Goal: Transaction & Acquisition: Download file/media

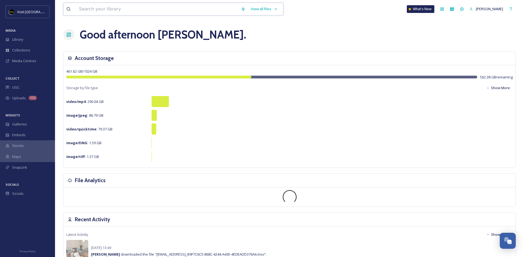
click at [91, 11] on input at bounding box center [157, 9] width 162 height 12
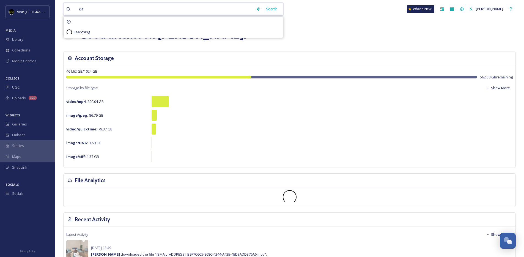
type input "art"
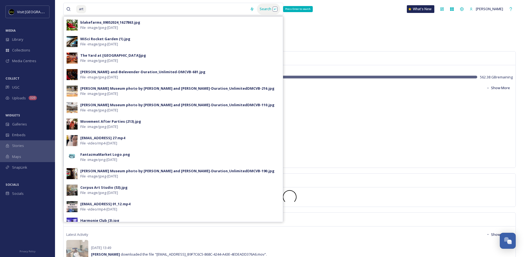
click at [265, 9] on div "Search Press Enter to search" at bounding box center [268, 9] width 23 height 11
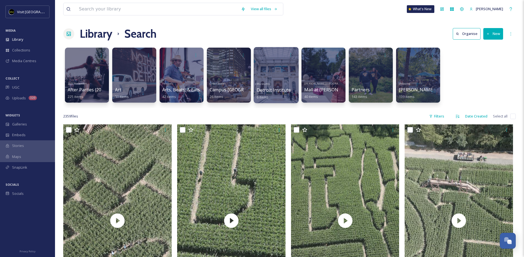
scroll to position [1, 0]
click at [189, 76] on div at bounding box center [181, 75] width 45 height 56
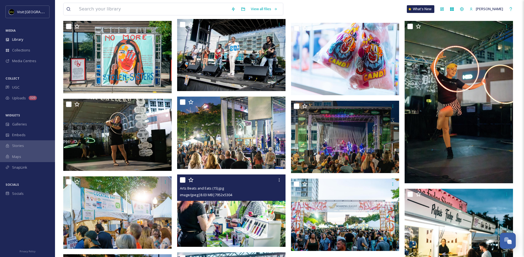
scroll to position [608, 0]
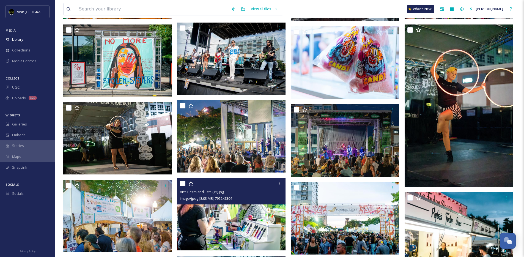
click at [267, 231] on img at bounding box center [231, 214] width 108 height 72
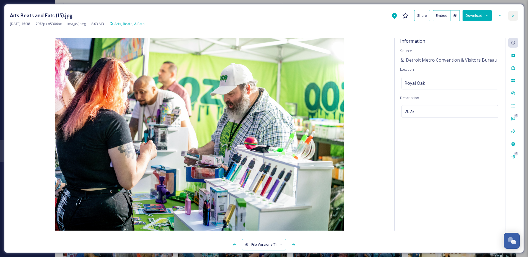
click at [514, 17] on icon at bounding box center [513, 15] width 4 height 4
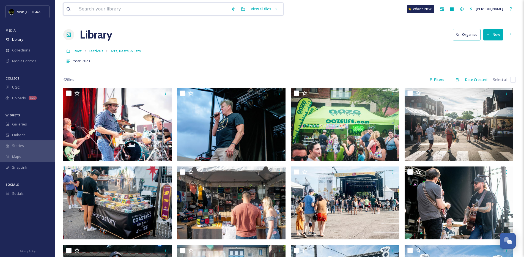
click at [138, 12] on input at bounding box center [152, 9] width 152 height 12
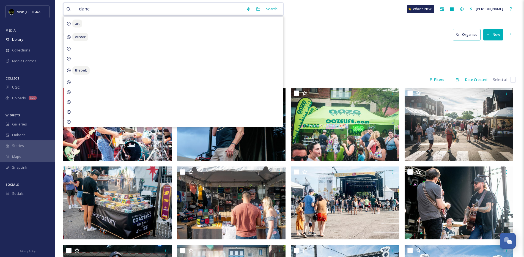
type input "dance"
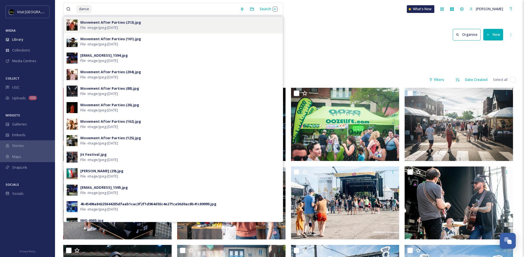
click at [228, 26] on div "Movement After Parties (213).jpg File - image/jpeg - [DATE]" at bounding box center [180, 25] width 200 height 10
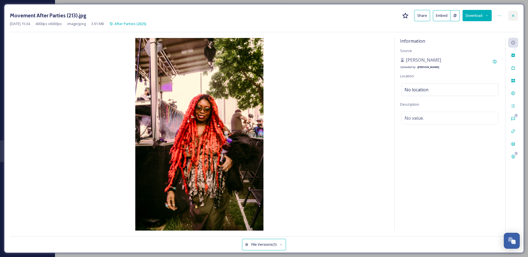
click at [517, 15] on div at bounding box center [513, 16] width 10 height 10
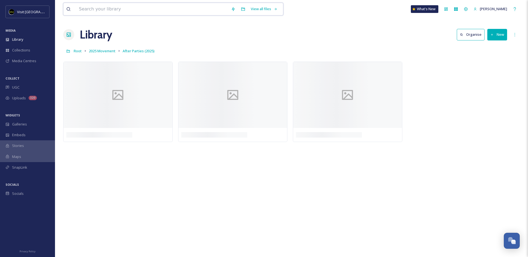
click at [183, 10] on input at bounding box center [152, 9] width 152 height 12
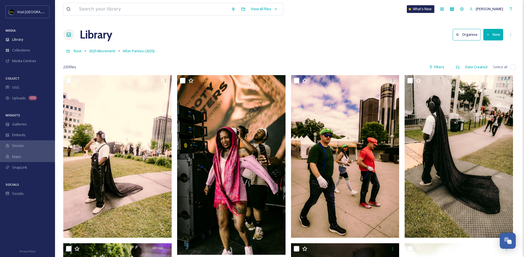
click at [338, 48] on div "Root 2025 Movement After Parties (2025)" at bounding box center [289, 51] width 452 height 10
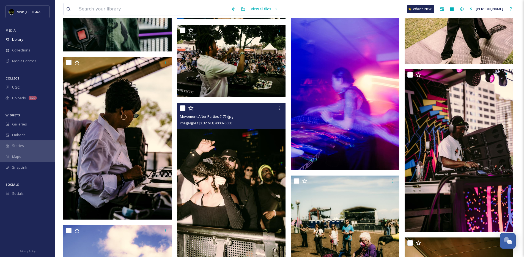
scroll to position [1897, 0]
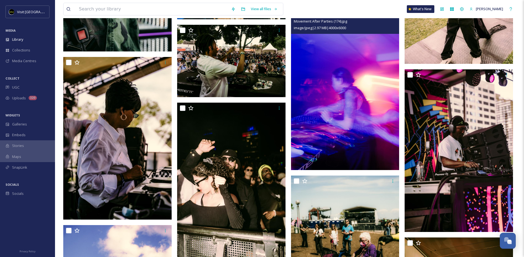
click at [344, 102] on img at bounding box center [345, 88] width 108 height 163
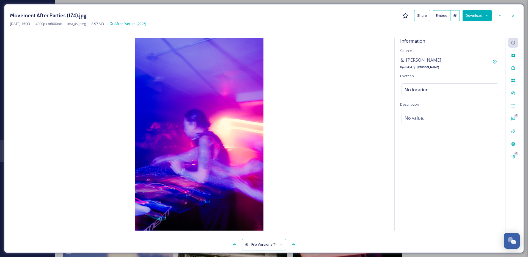
click at [485, 14] on icon at bounding box center [487, 16] width 4 height 4
click at [467, 27] on span "Download Original (4000 x 6000)" at bounding box center [463, 28] width 52 height 5
click at [512, 15] on icon at bounding box center [513, 15] width 4 height 4
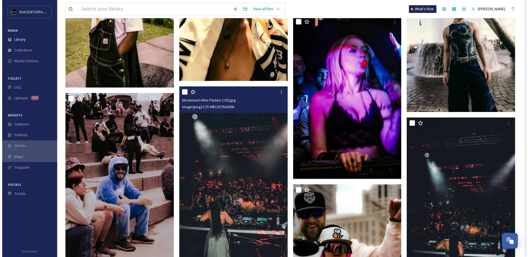
scroll to position [3715, 0]
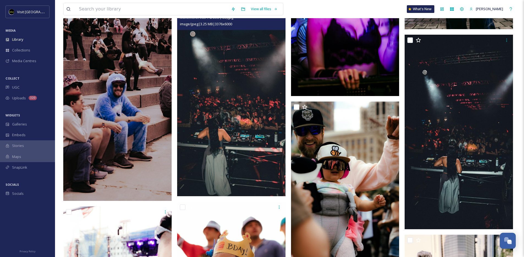
click at [257, 96] on img at bounding box center [231, 100] width 108 height 193
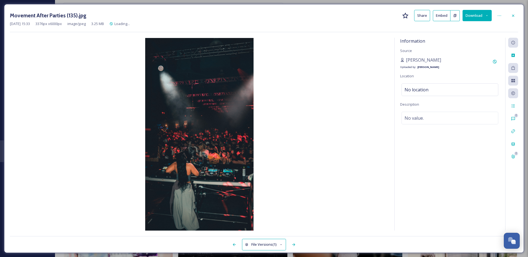
click at [471, 12] on button "Download" at bounding box center [477, 15] width 29 height 11
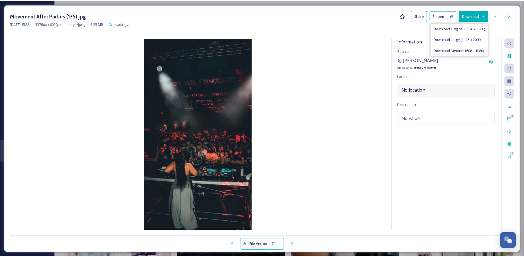
scroll to position [3716, 0]
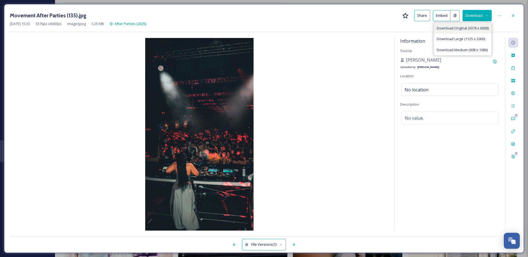
click at [466, 26] on span "Download Original (3376 x 6000)" at bounding box center [463, 28] width 52 height 5
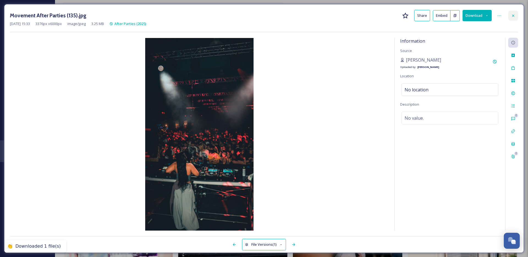
click at [510, 17] on div at bounding box center [513, 16] width 10 height 10
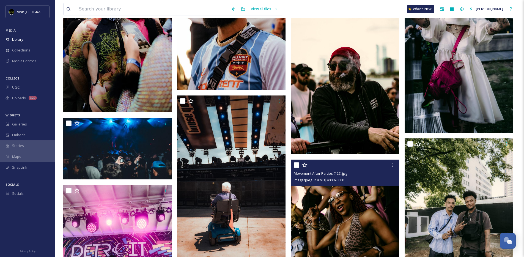
scroll to position [4077, 0]
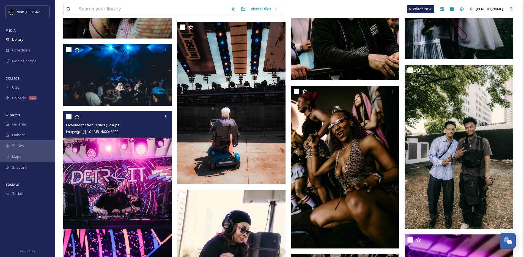
click at [136, 175] on img at bounding box center [117, 192] width 108 height 163
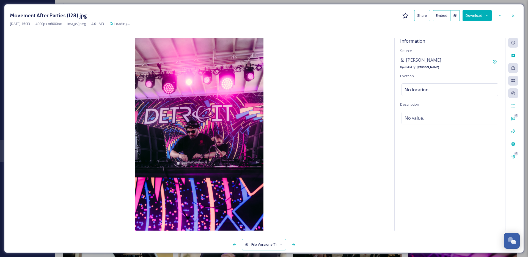
click at [476, 17] on button "Download" at bounding box center [477, 15] width 29 height 11
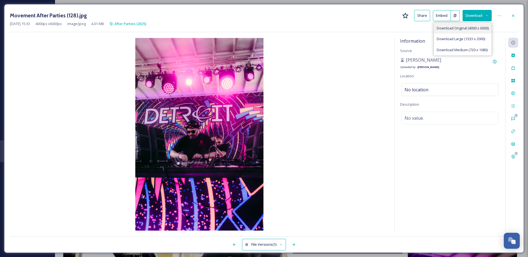
click at [476, 28] on span "Download Original (4000 x 6000)" at bounding box center [463, 28] width 52 height 5
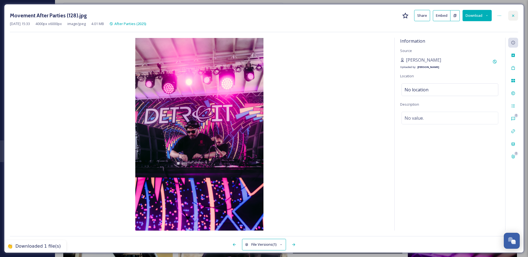
click at [511, 17] on icon at bounding box center [513, 15] width 4 height 4
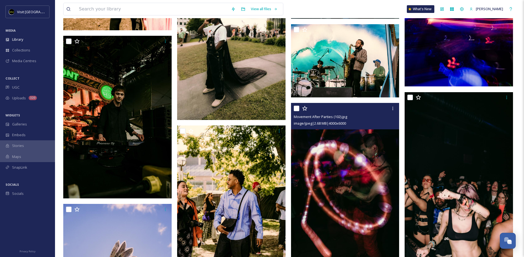
scroll to position [4701, 0]
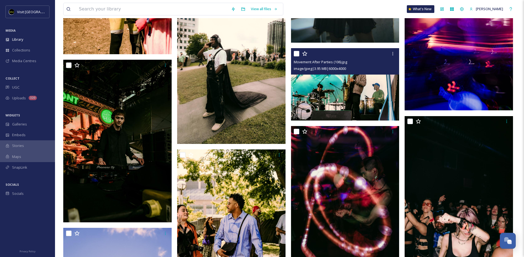
click at [359, 80] on img at bounding box center [345, 84] width 108 height 72
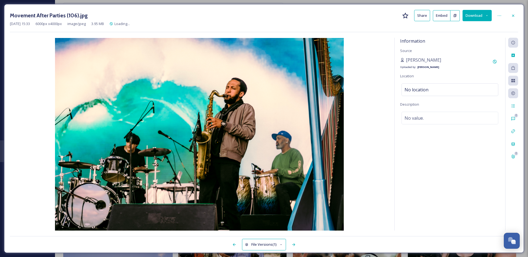
click at [483, 15] on button "Download" at bounding box center [477, 15] width 29 height 11
click at [453, 25] on div "Download Original (6000 x 4000)" at bounding box center [462, 28] width 57 height 11
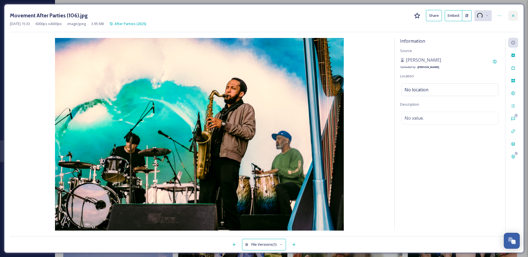
click at [513, 17] on div at bounding box center [513, 16] width 10 height 10
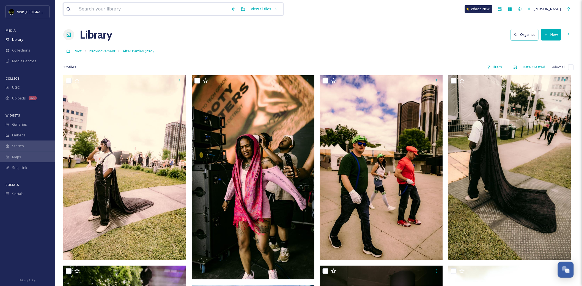
click at [83, 10] on input at bounding box center [152, 9] width 152 height 12
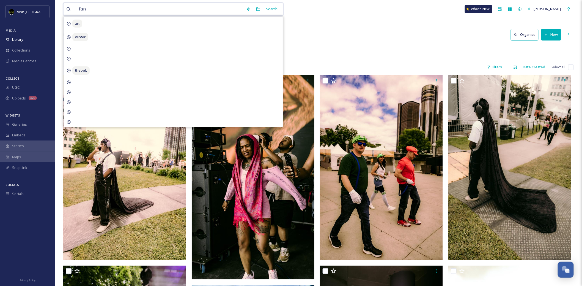
type input "fans"
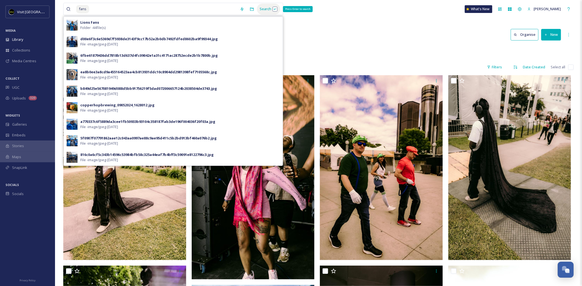
click at [262, 9] on div "Search Press Enter to search" at bounding box center [268, 9] width 23 height 11
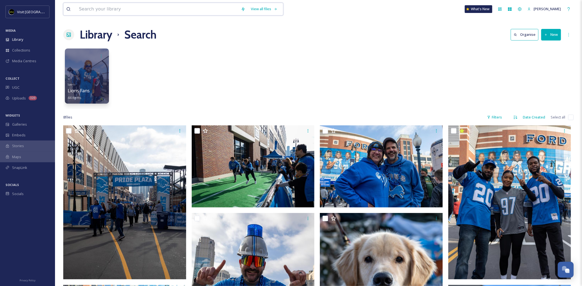
click at [119, 6] on input at bounding box center [157, 9] width 162 height 12
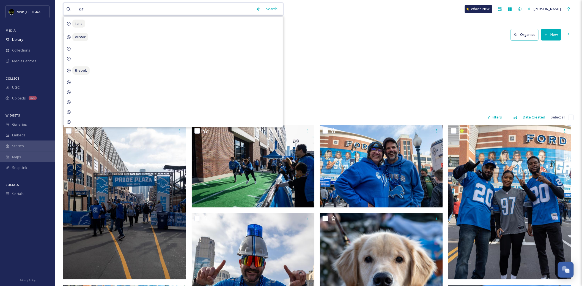
type input "art"
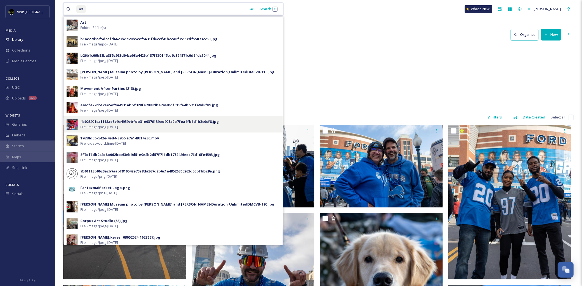
scroll to position [100, 0]
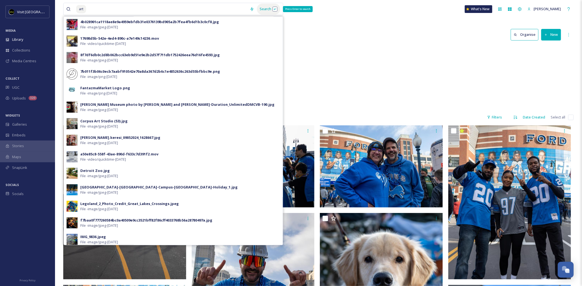
click at [268, 9] on div "Search Press Enter to search" at bounding box center [268, 9] width 23 height 11
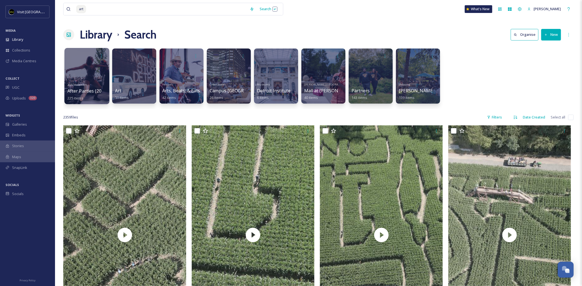
click at [89, 71] on div at bounding box center [86, 76] width 45 height 56
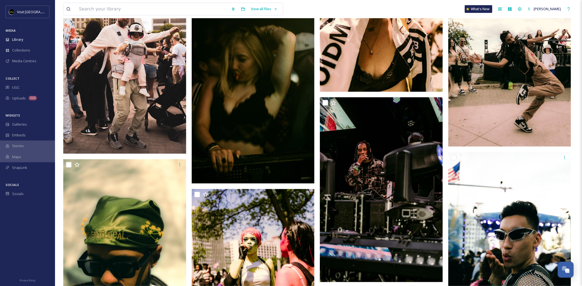
scroll to position [2414, 0]
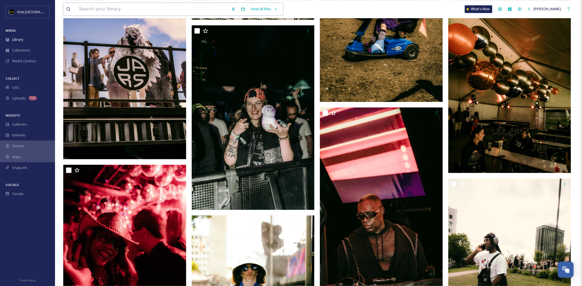
click at [185, 10] on input at bounding box center [152, 9] width 152 height 12
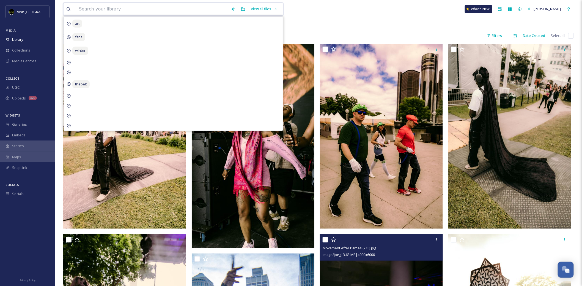
scroll to position [0, 0]
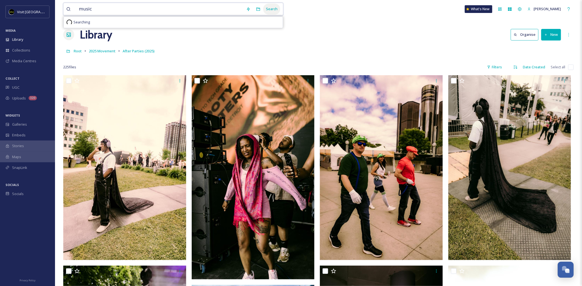
type input "music"
click at [268, 8] on div "Search" at bounding box center [271, 9] width 17 height 11
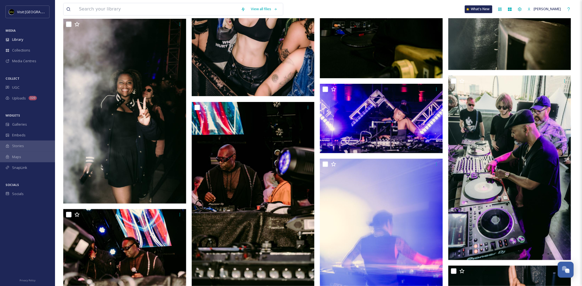
scroll to position [3939, 0]
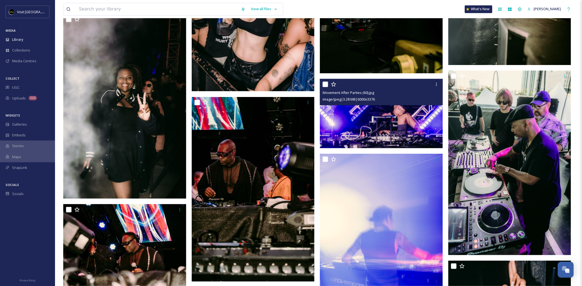
click at [394, 129] on img at bounding box center [381, 113] width 123 height 69
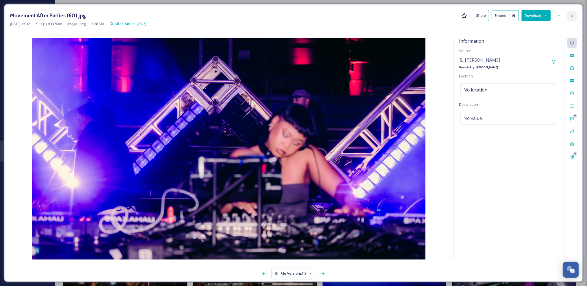
click at [528, 16] on icon at bounding box center [572, 15] width 4 height 4
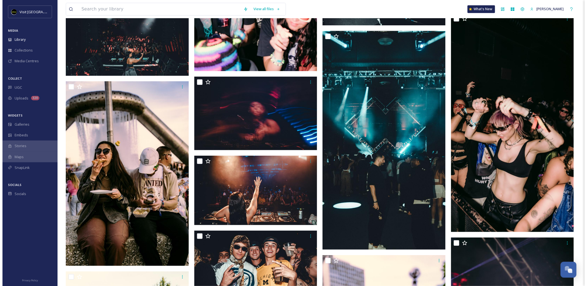
scroll to position [5087, 0]
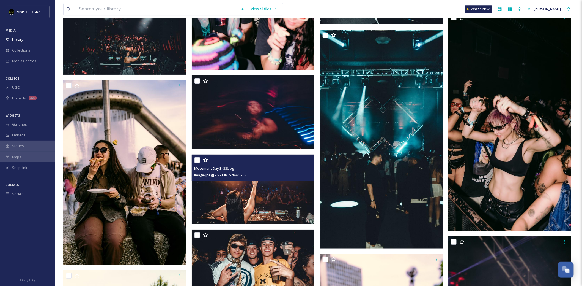
click at [266, 196] on img at bounding box center [253, 188] width 123 height 69
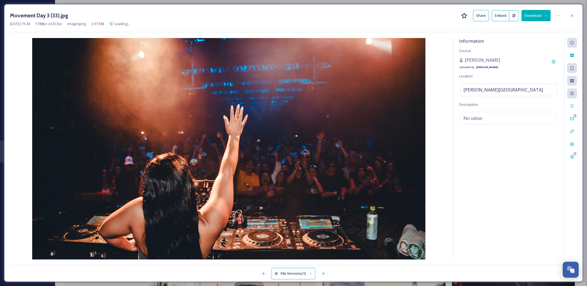
click at [528, 16] on button "Download" at bounding box center [535, 15] width 29 height 11
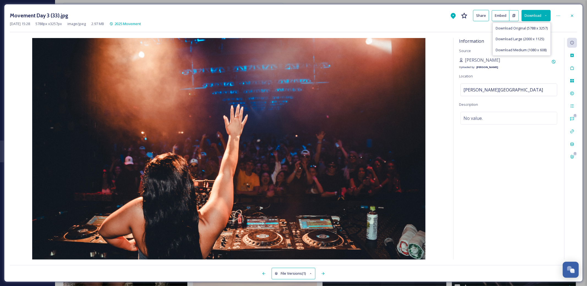
scroll to position [5130, 0]
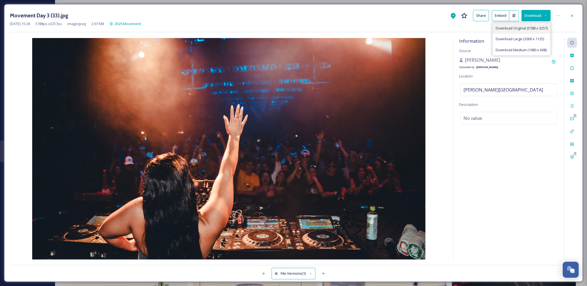
click at [528, 27] on span "Download Original (5788 x 3257)" at bounding box center [521, 28] width 52 height 5
